Goal: Transaction & Acquisition: Purchase product/service

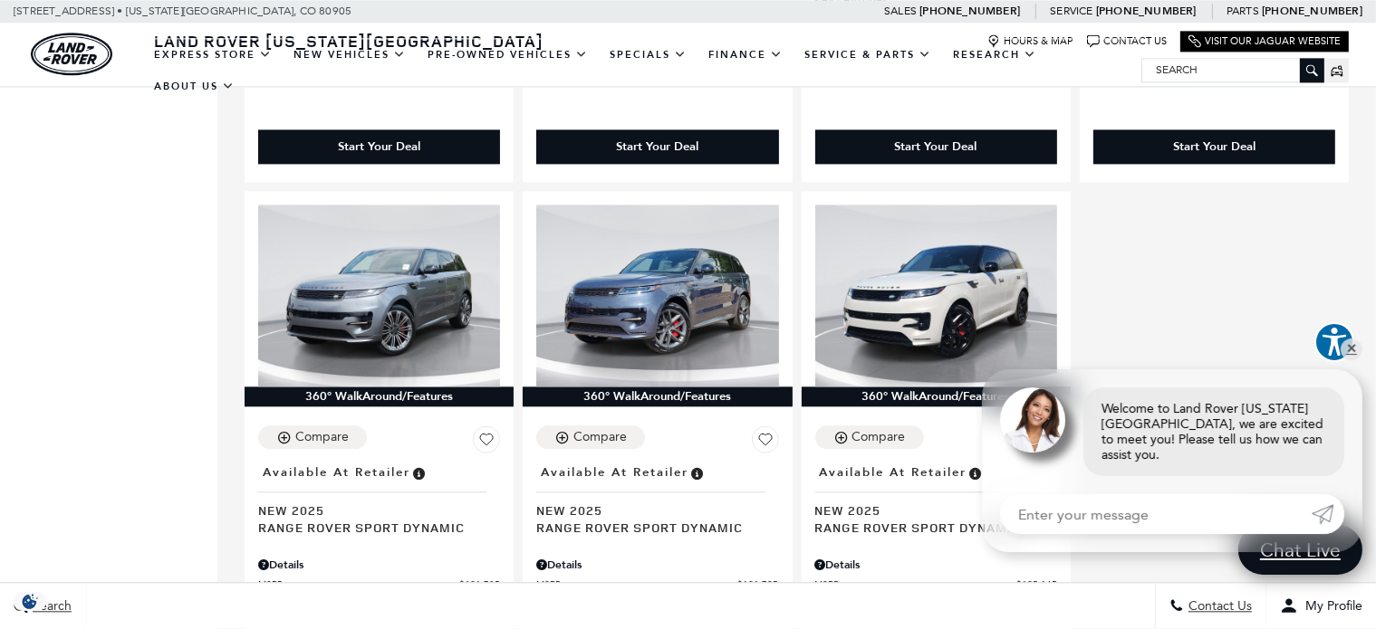
scroll to position [4165, 0]
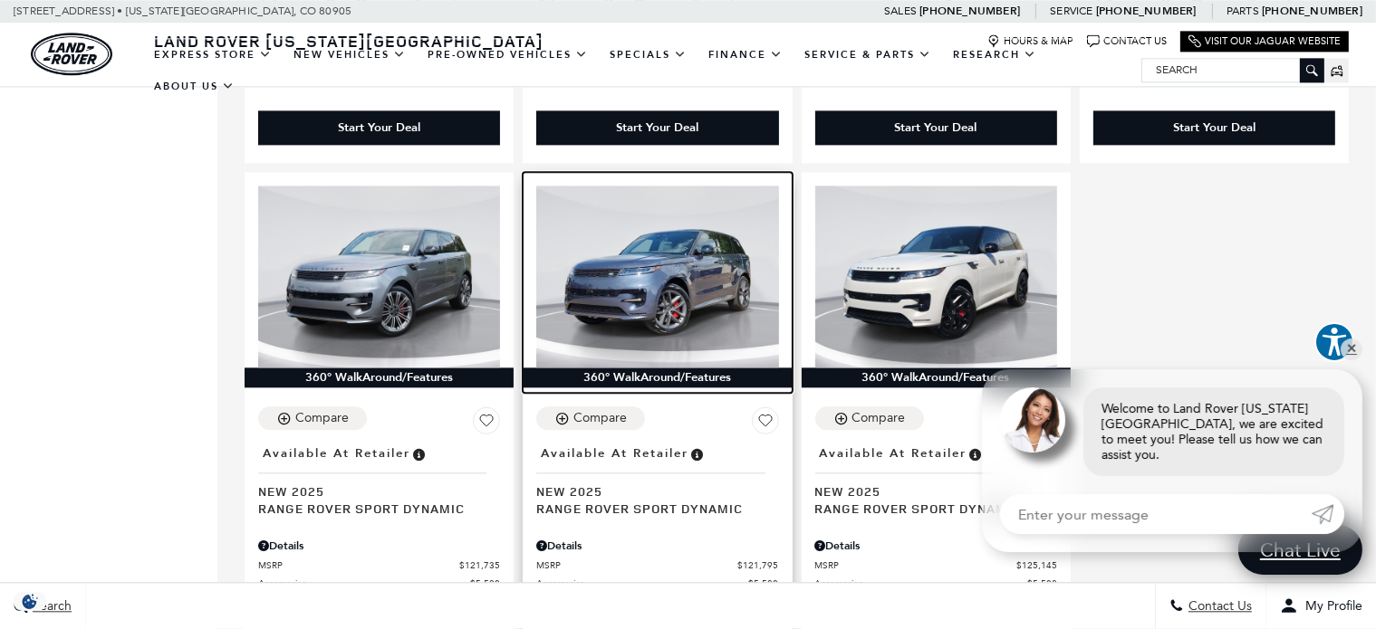
click at [616, 292] on img at bounding box center [657, 276] width 242 height 181
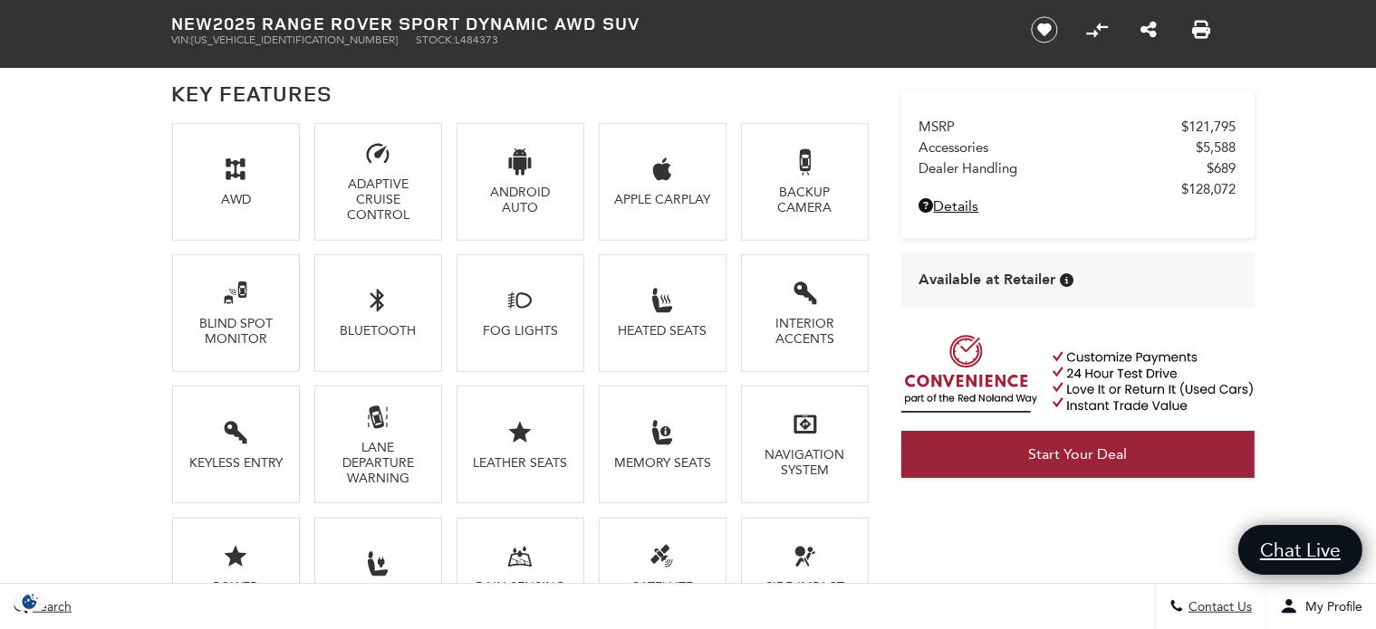
scroll to position [1269, 0]
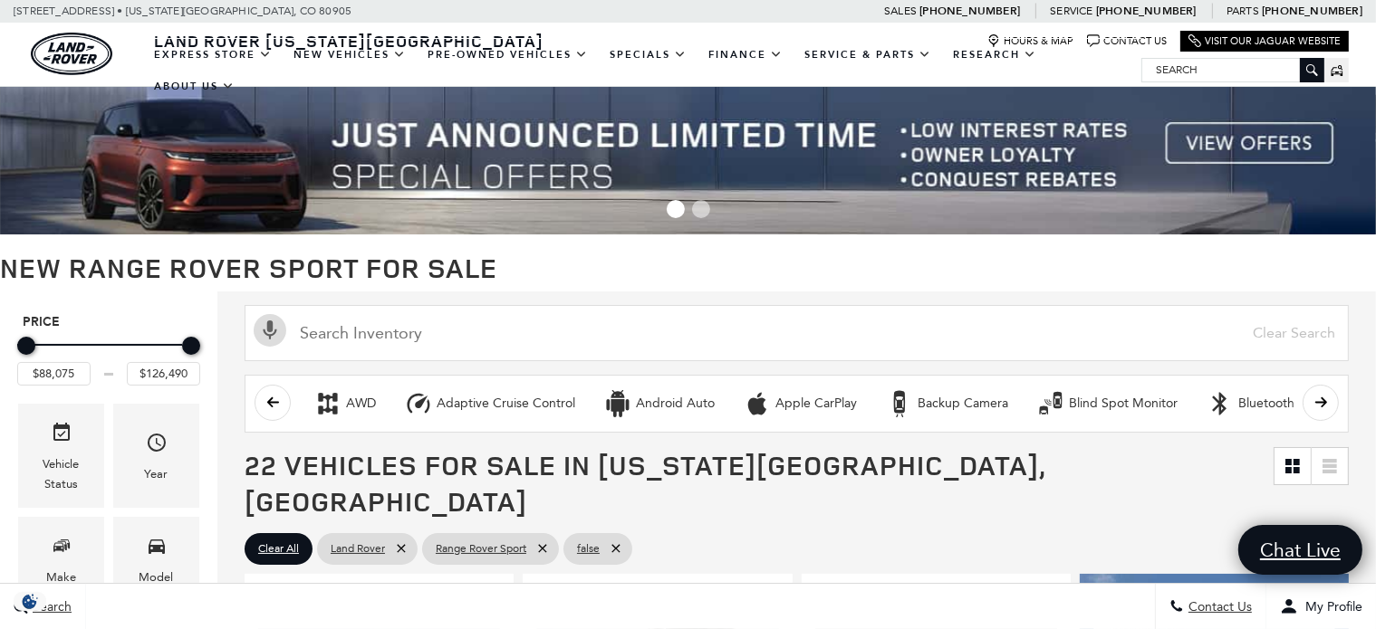
scroll to position [4164, 0]
